Goal: Transaction & Acquisition: Purchase product/service

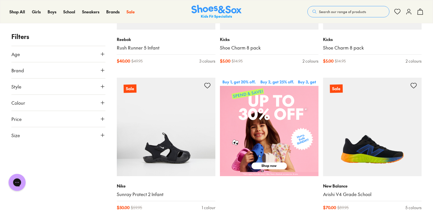
scroll to position [368, 0]
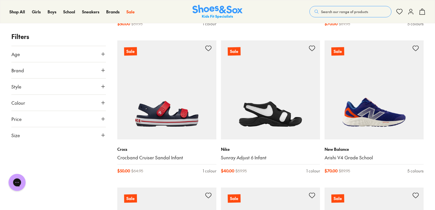
click at [432, 204] on div "Close dialog Join the FREE Fit Club & Get 10% Back Sign up to join our FREE Fit…" at bounding box center [217, 105] width 435 height 210
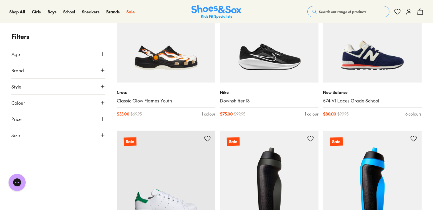
scroll to position [735, 0]
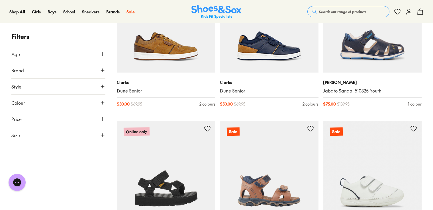
scroll to position [2771, 0]
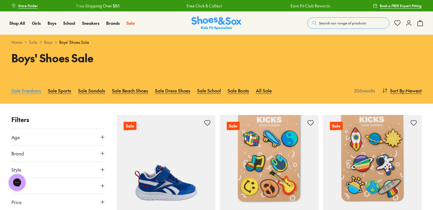
click at [33, 90] on link "Sale Sneakers" at bounding box center [26, 90] width 30 height 13
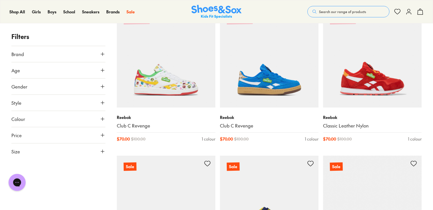
scroll to position [1288, 0]
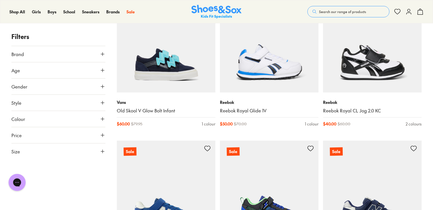
scroll to position [2943, 0]
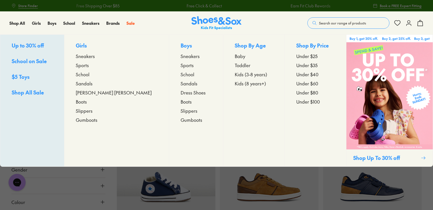
click at [180, 55] on span "Sneakers" at bounding box center [189, 56] width 19 height 7
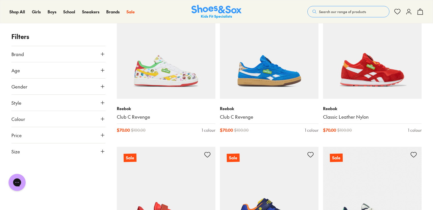
scroll to position [1471, 0]
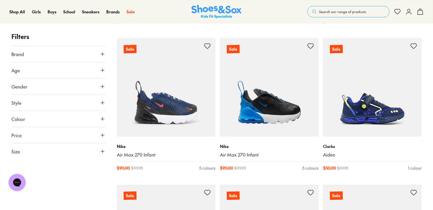
scroll to position [2574, 0]
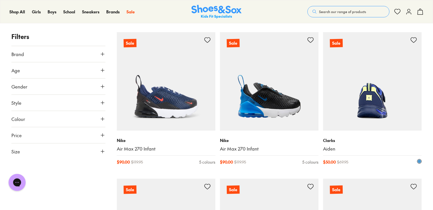
click at [386, 107] on img at bounding box center [372, 81] width 98 height 98
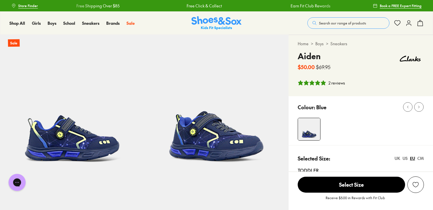
select select "*"
click at [422, 158] on div "CM" at bounding box center [420, 158] width 7 height 6
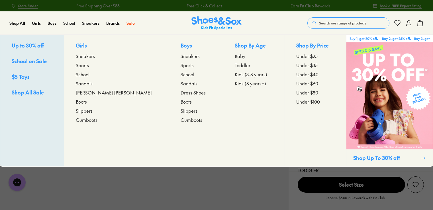
click at [180, 44] on p "Boys" at bounding box center [195, 46] width 31 height 9
click at [180, 75] on span "School" at bounding box center [187, 74] width 14 height 7
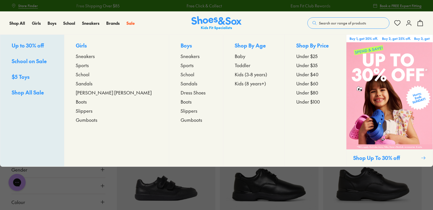
click at [180, 59] on span "Sneakers" at bounding box center [189, 56] width 19 height 7
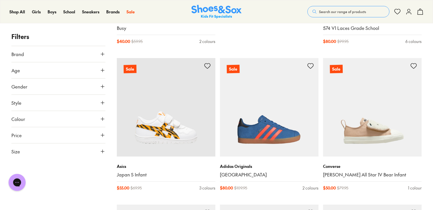
scroll to position [368, 0]
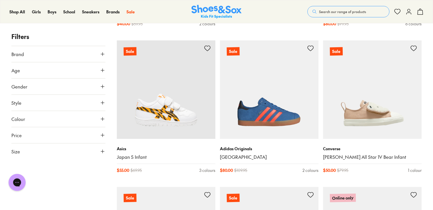
drag, startPoint x: 431, startPoint y: 53, endPoint x: 435, endPoint y: 47, distance: 6.6
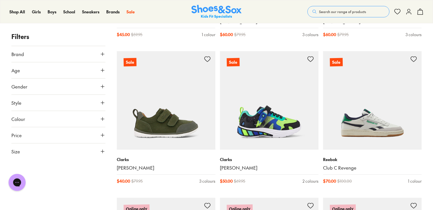
scroll to position [1080, 0]
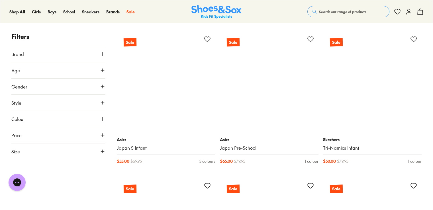
scroll to position [2286, 0]
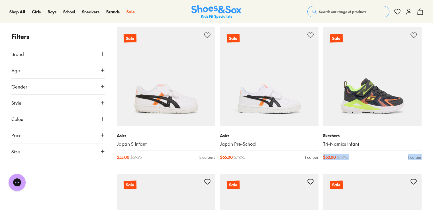
drag, startPoint x: 430, startPoint y: 141, endPoint x: 430, endPoint y: 157, distance: 15.7
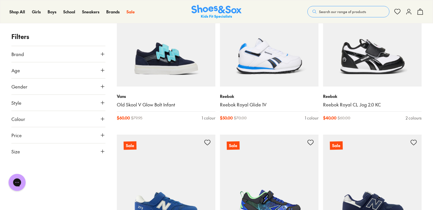
scroll to position [3021, 0]
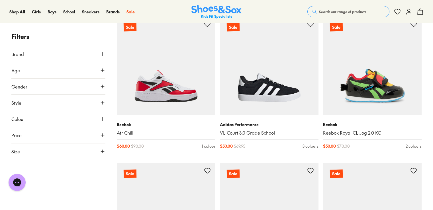
scroll to position [3163, 0]
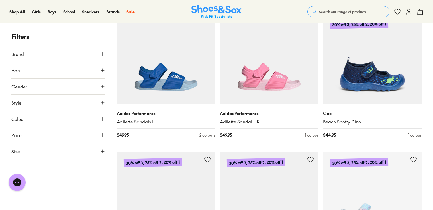
scroll to position [1471, 0]
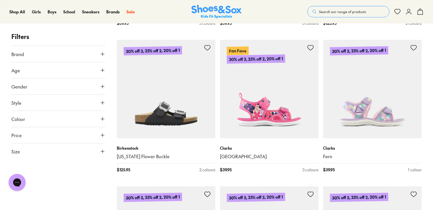
scroll to position [2023, 0]
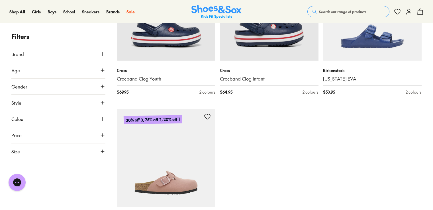
type input "***"
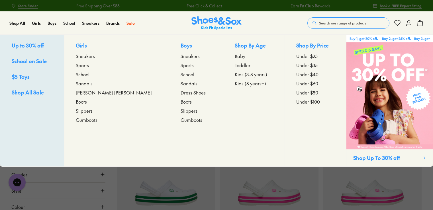
click at [180, 55] on span "Sneakers" at bounding box center [189, 56] width 19 height 7
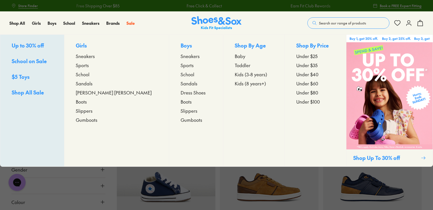
click at [180, 56] on span "Sneakers" at bounding box center [189, 56] width 19 height 7
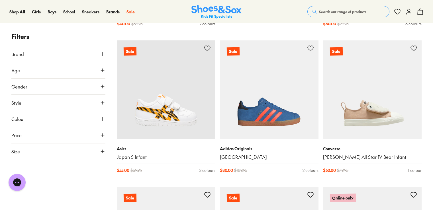
scroll to position [552, 0]
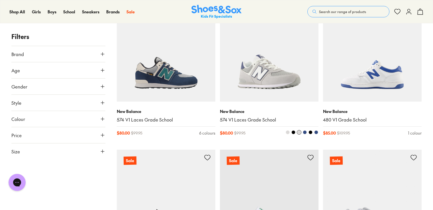
click at [263, 74] on img at bounding box center [269, 52] width 98 height 98
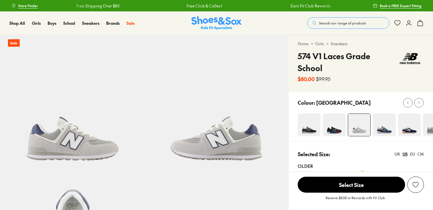
select select "*"
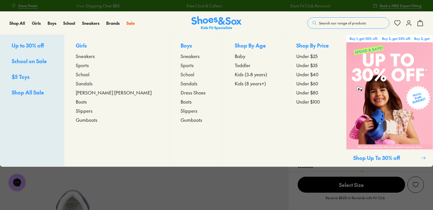
click at [180, 55] on span "Sneakers" at bounding box center [189, 56] width 19 height 7
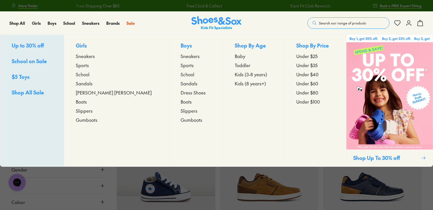
click at [180, 57] on span "Sneakers" at bounding box center [189, 56] width 19 height 7
click at [180, 59] on span "Sneakers" at bounding box center [189, 56] width 19 height 7
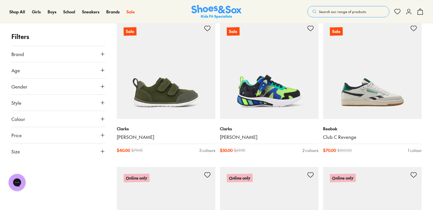
scroll to position [1091, 0]
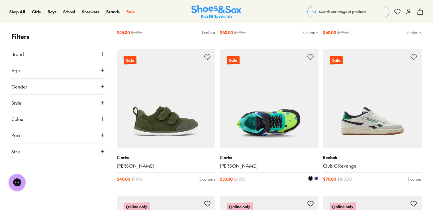
click at [274, 125] on img at bounding box center [269, 98] width 98 height 98
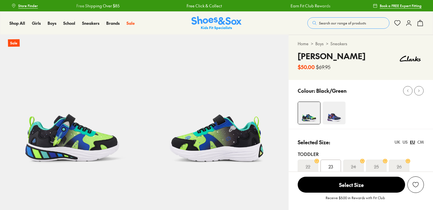
select select "*"
click at [306, 119] on img at bounding box center [309, 113] width 22 height 22
click at [330, 114] on img at bounding box center [333, 113] width 23 height 23
select select "*"
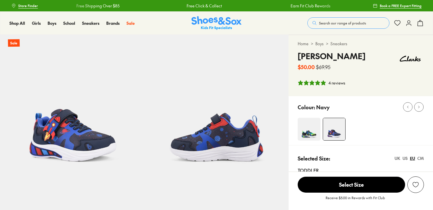
select select "*"
click at [302, 127] on img at bounding box center [308, 129] width 23 height 23
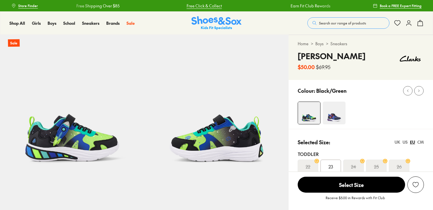
select select "*"
